Goal: Understand process/instructions

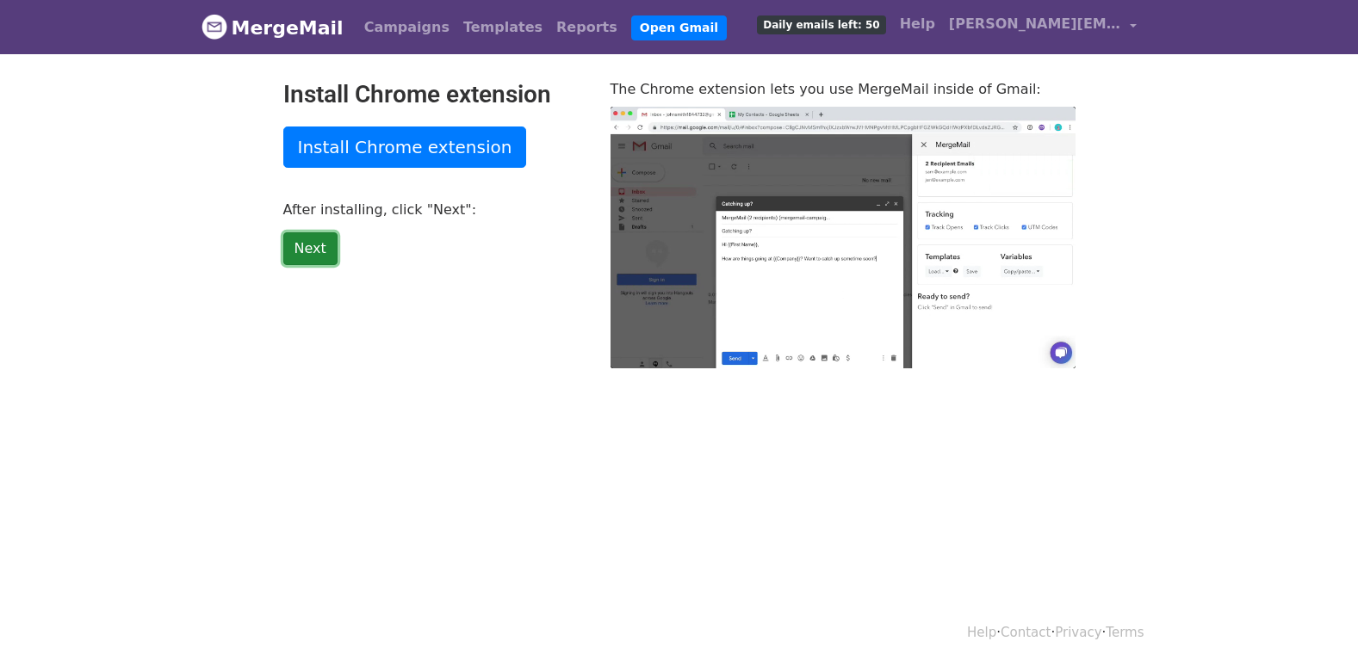
click at [315, 251] on link "Next" at bounding box center [310, 248] width 54 height 33
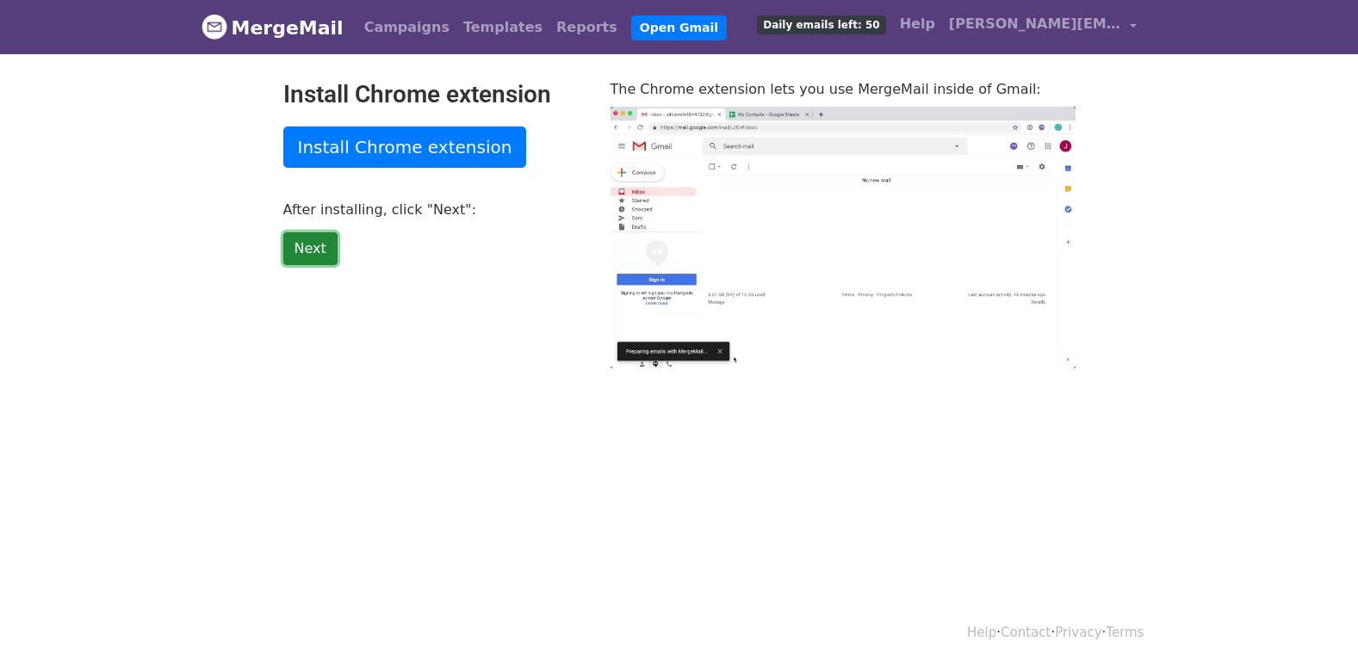
type input "26.34"
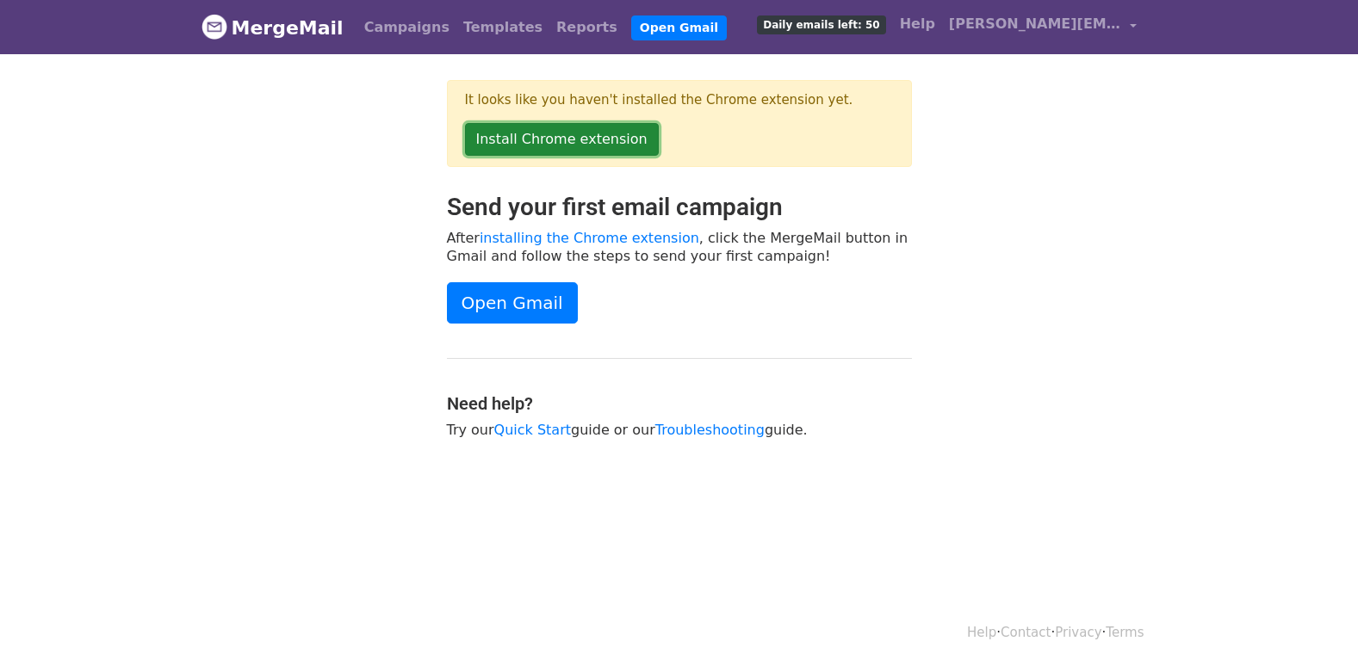
click at [539, 148] on link "Install Chrome extension" at bounding box center [562, 139] width 194 height 33
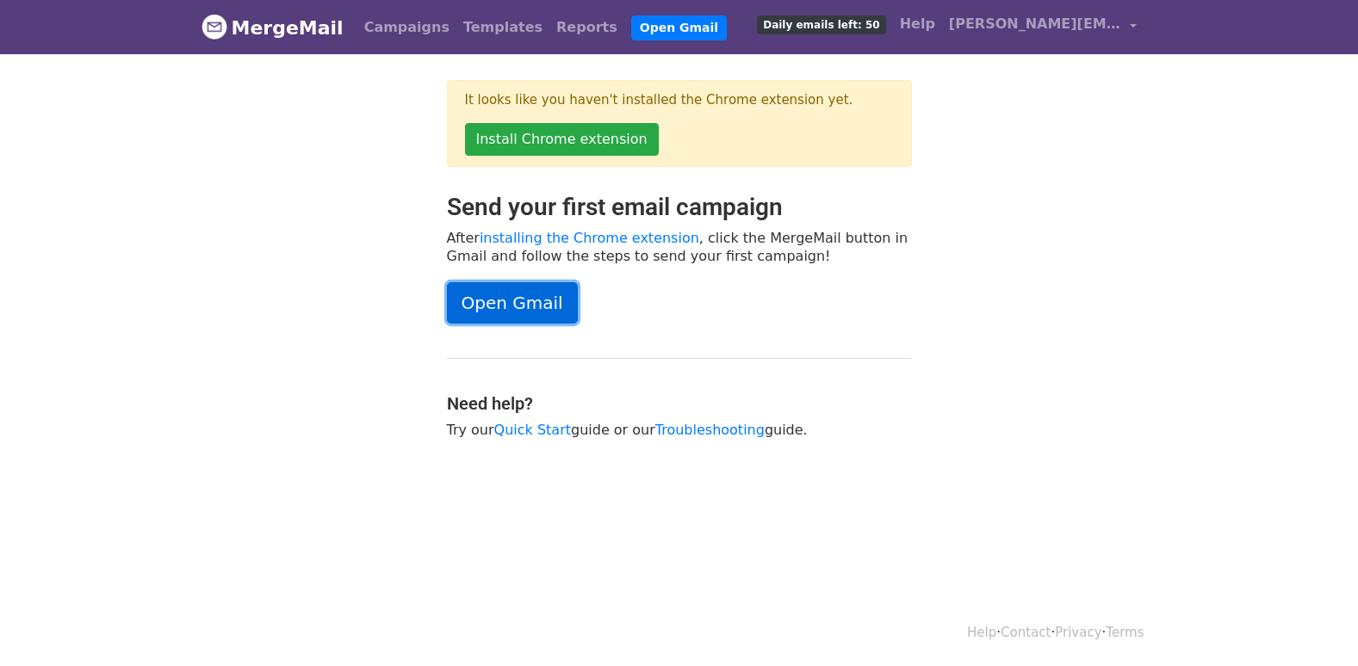
click at [500, 307] on link "Open Gmail" at bounding box center [512, 302] width 131 height 41
